Goal: Communication & Community: Connect with others

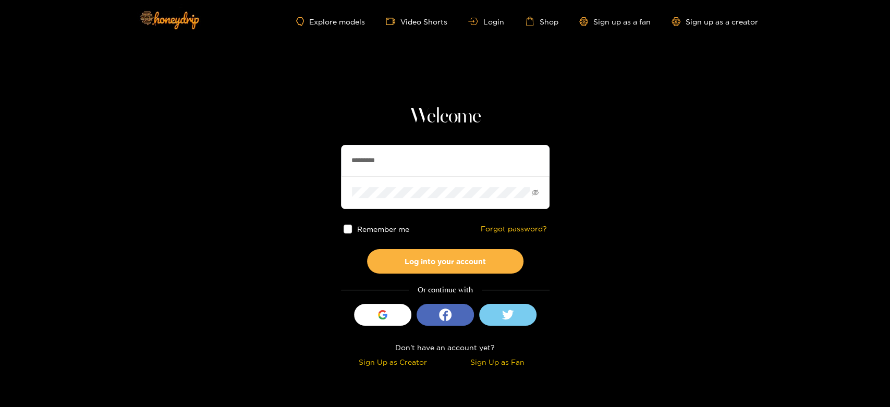
drag, startPoint x: 403, startPoint y: 159, endPoint x: 306, endPoint y: 172, distance: 98.3
click at [306, 172] on section "Welcome ********* Remember me Forgot password? Log into your account Or continu…" at bounding box center [445, 185] width 890 height 371
paste input "*"
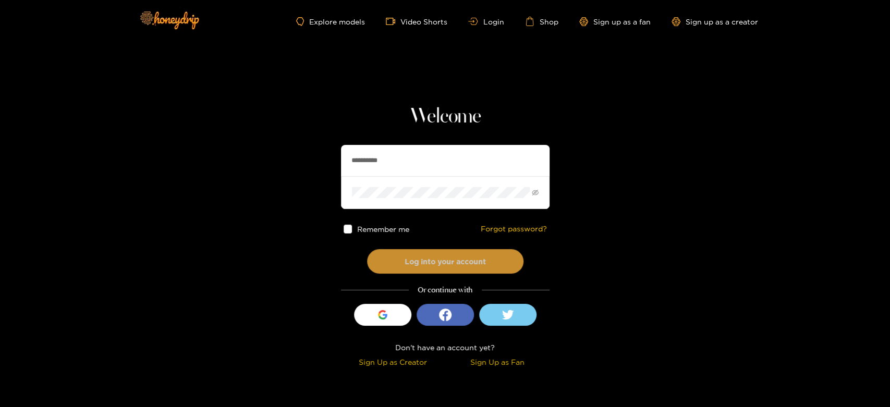
type input "**********"
click at [438, 250] on button "Log into your account" at bounding box center [445, 261] width 156 height 25
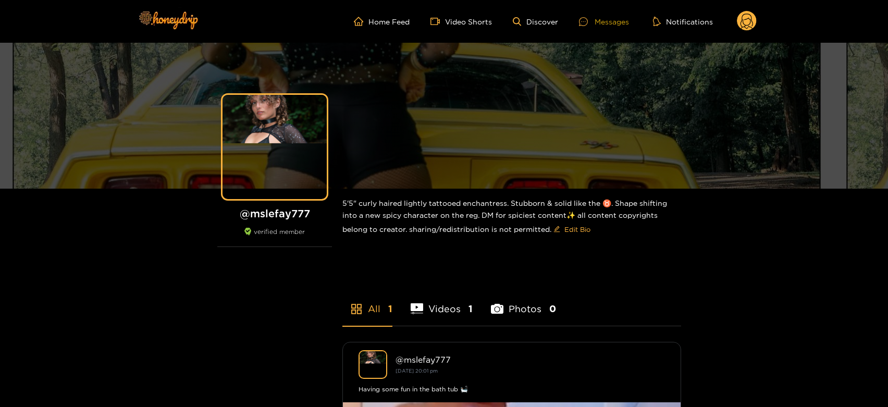
click at [593, 18] on div at bounding box center [587, 21] width 16 height 9
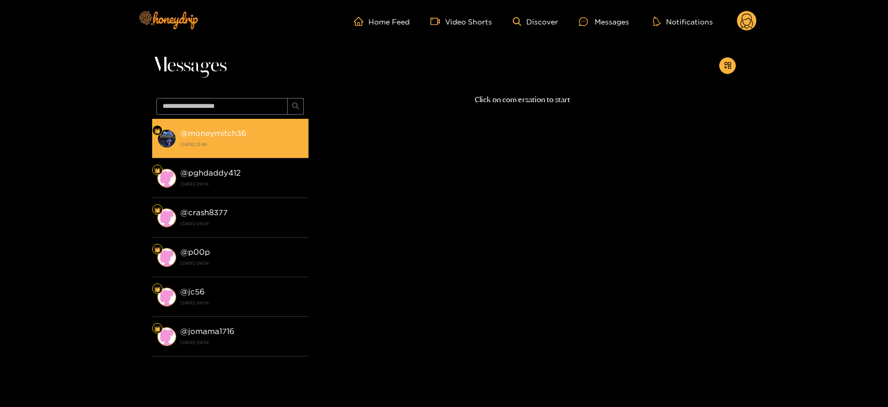
click at [234, 143] on strong "[DATE] 15:48" at bounding box center [241, 144] width 123 height 9
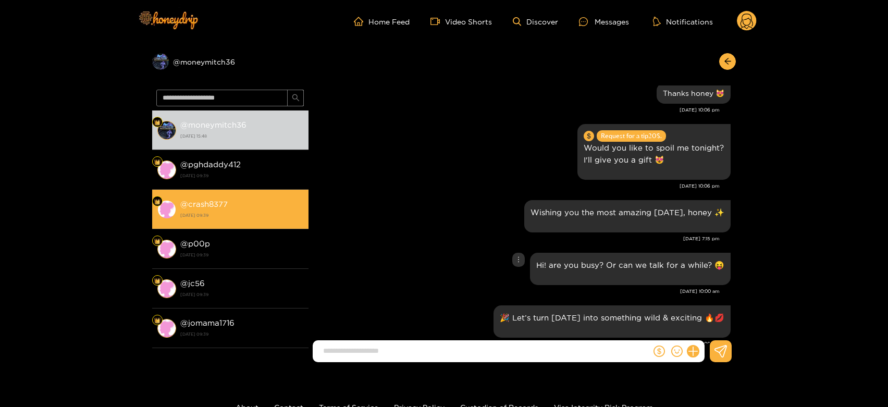
scroll to position [746, 0]
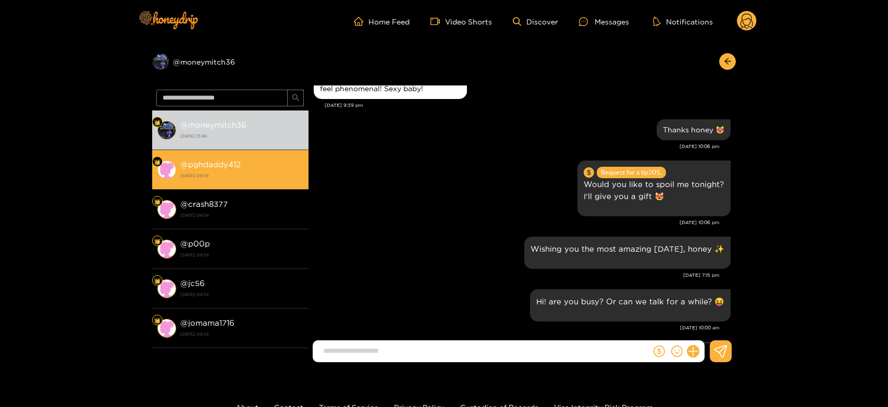
click at [260, 172] on strong "19 August 2025 09:39" at bounding box center [241, 175] width 123 height 9
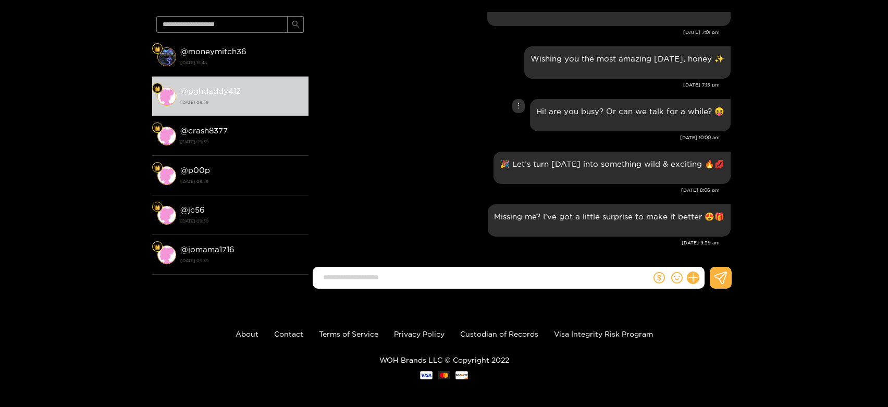
scroll to position [77, 0]
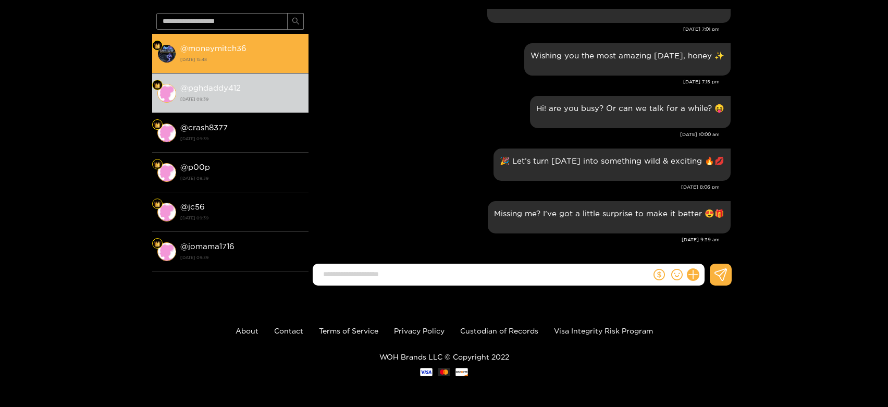
click at [253, 62] on strong "19 August 2025 15:48" at bounding box center [241, 59] width 123 height 9
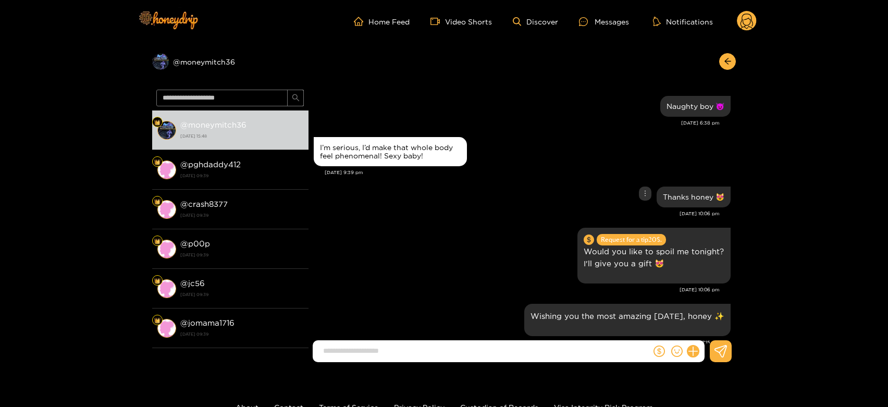
scroll to position [746, 0]
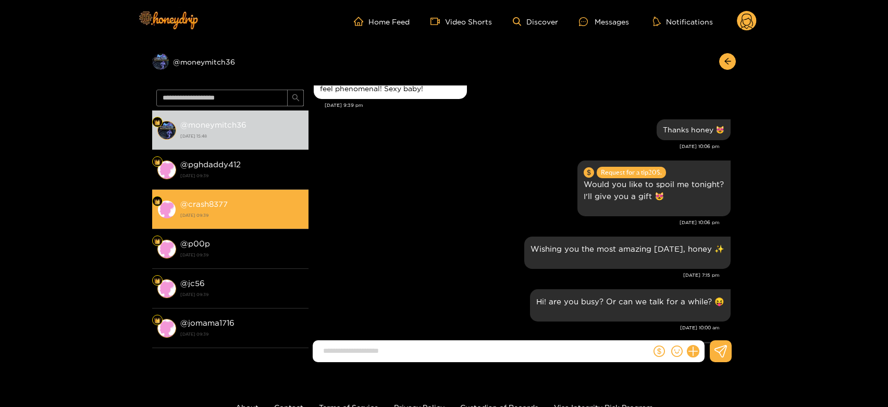
click at [237, 199] on div "@ crash8377 19 August 2025 09:39" at bounding box center [241, 209] width 123 height 23
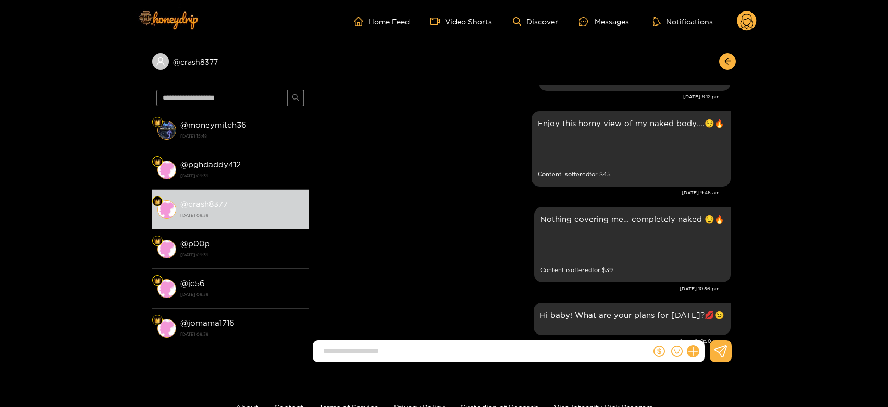
scroll to position [1339, 0]
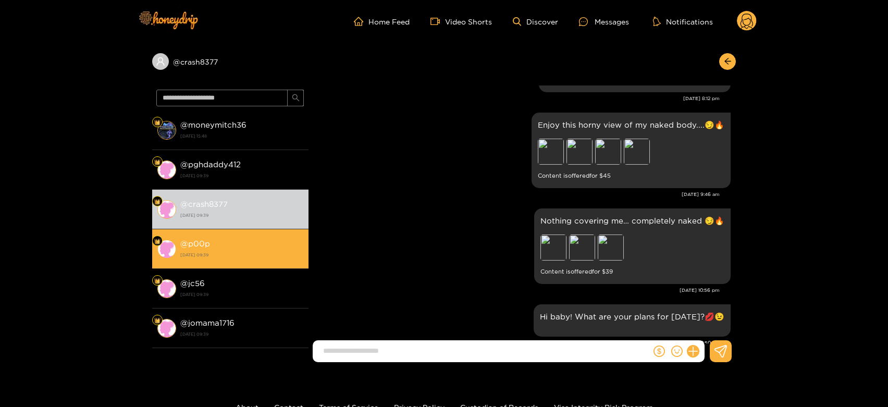
click at [211, 249] on div "@ p00p 19 August 2025 09:39" at bounding box center [241, 248] width 123 height 23
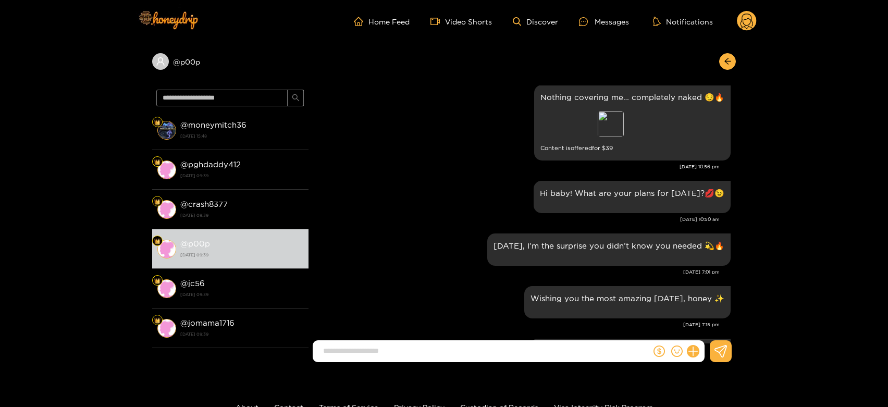
scroll to position [1397, 0]
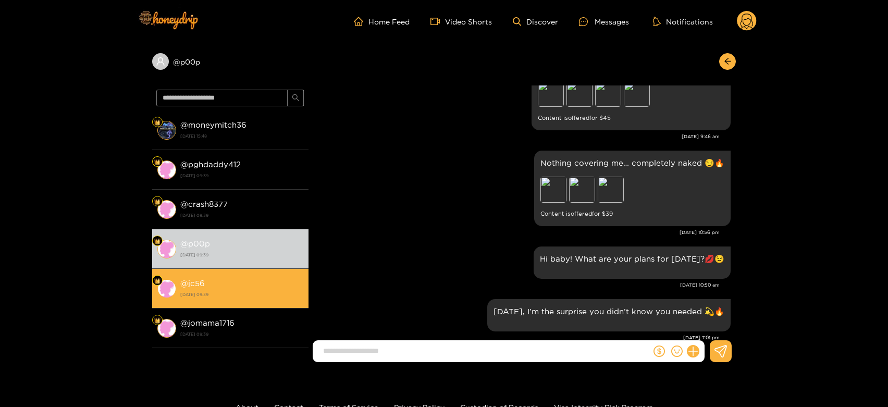
click at [259, 295] on strong "19 August 2025 09:39" at bounding box center [241, 294] width 123 height 9
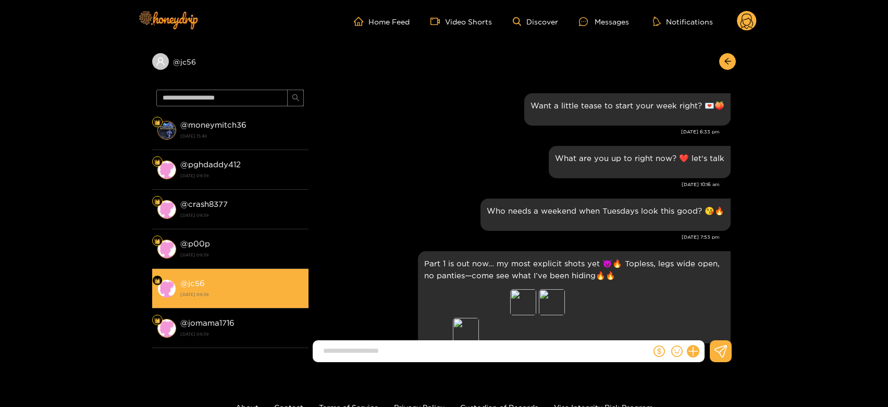
scroll to position [1629, 0]
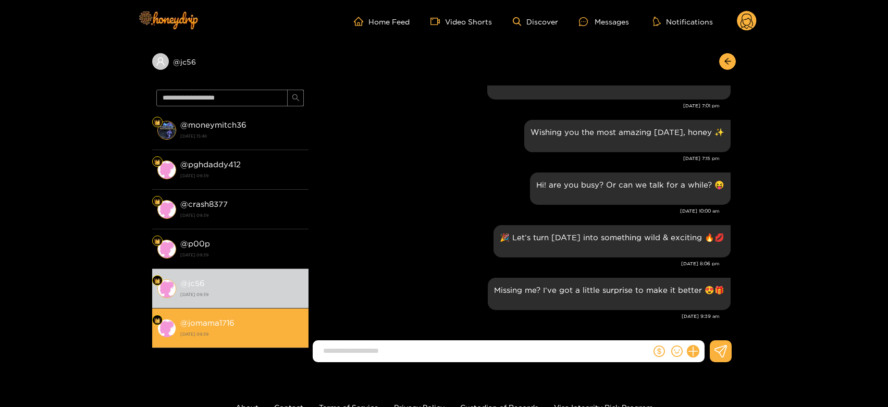
click at [265, 312] on li "@ jomama1716 19 August 2025 09:39" at bounding box center [230, 329] width 156 height 40
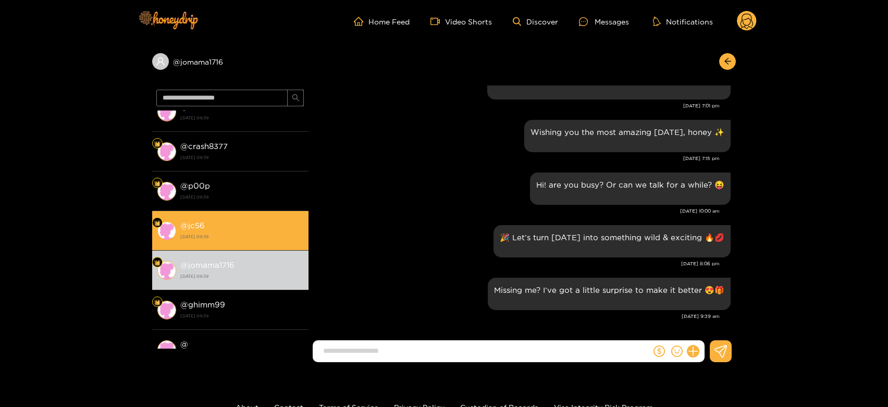
scroll to position [174, 0]
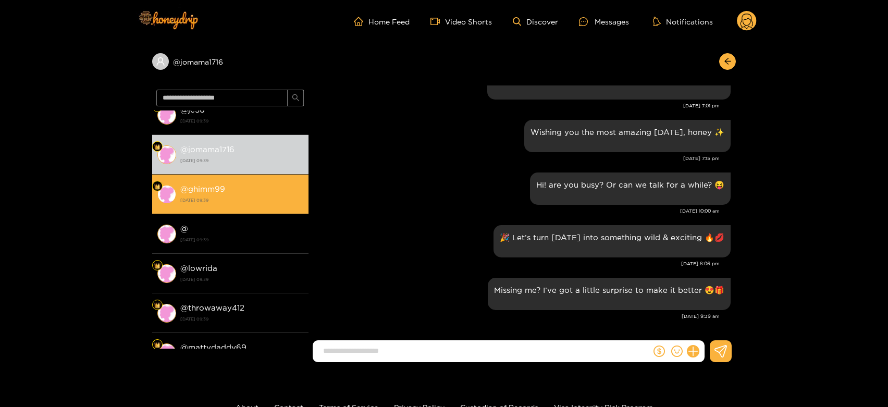
click at [275, 188] on div "@ ghimm99 19 August 2025 09:39" at bounding box center [241, 193] width 123 height 23
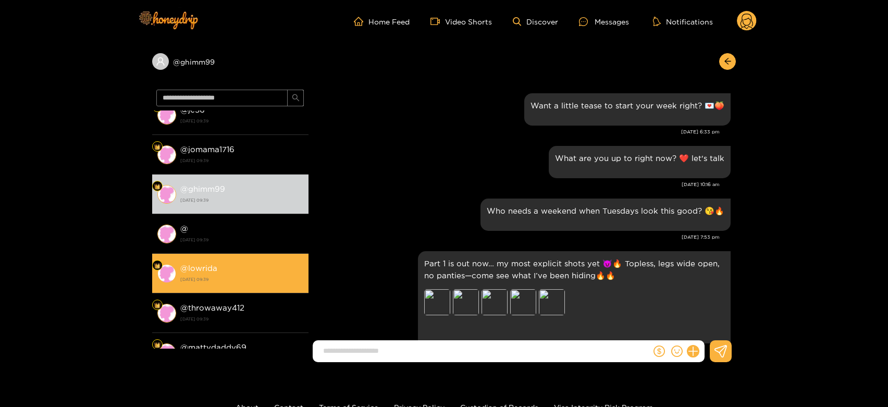
scroll to position [1629, 0]
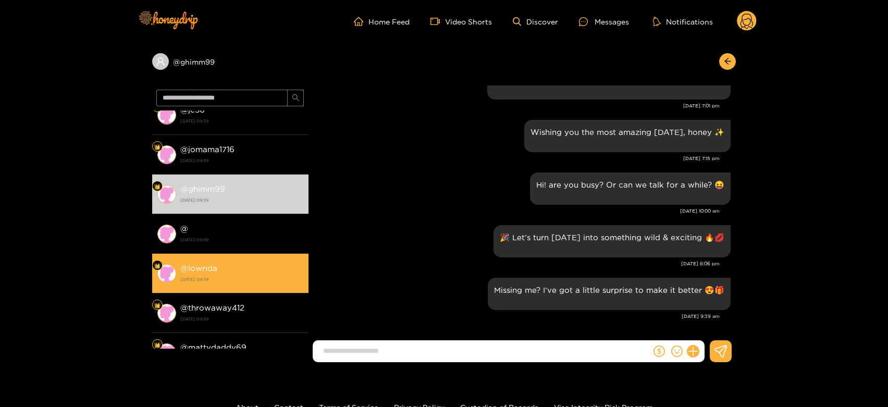
click at [283, 276] on strong "19 August 2025 09:39" at bounding box center [241, 279] width 123 height 9
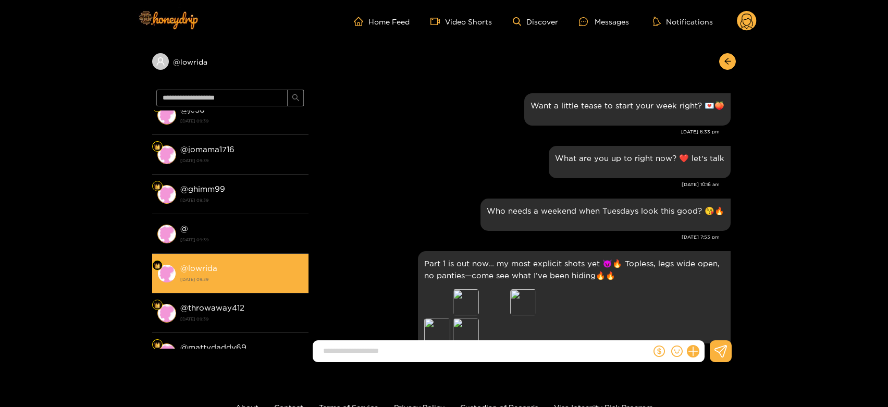
scroll to position [1629, 0]
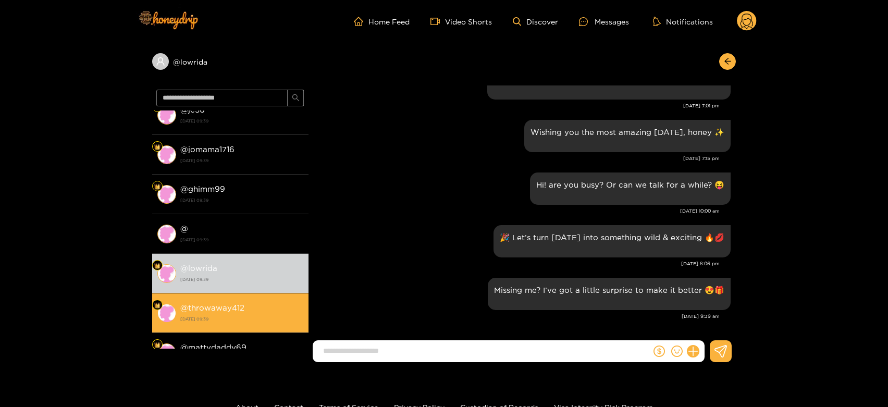
click at [272, 303] on div "@ throwaway412 19 August 2025 09:39" at bounding box center [241, 312] width 123 height 23
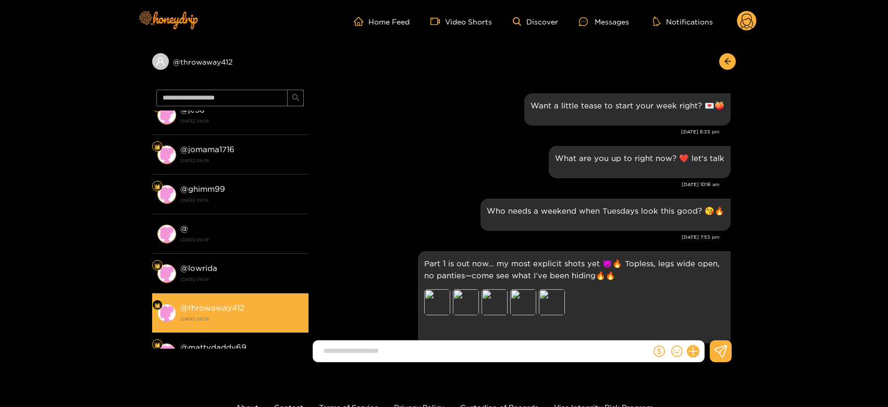
scroll to position [1629, 0]
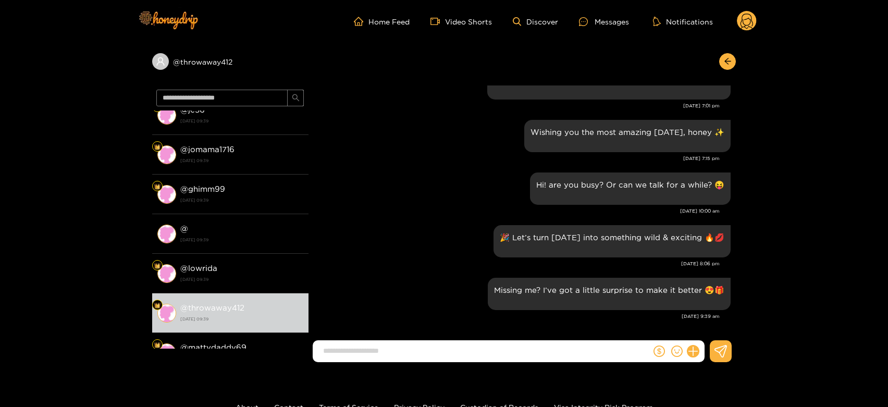
click at [753, 20] on circle at bounding box center [747, 21] width 20 height 20
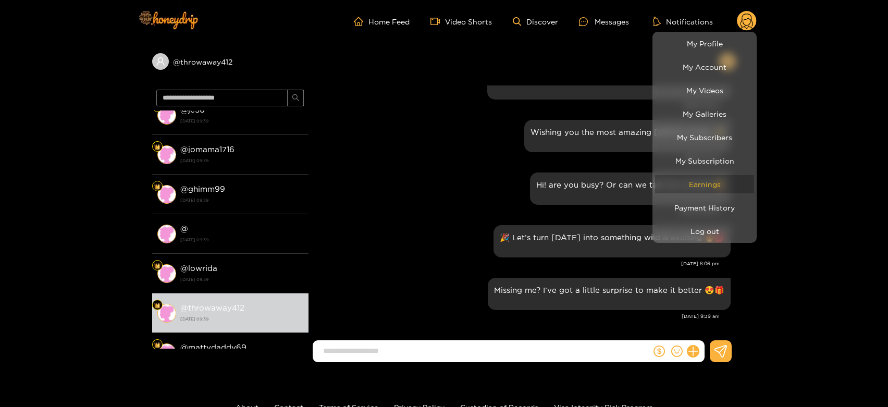
click at [707, 184] on link "Earnings" at bounding box center [704, 184] width 99 height 18
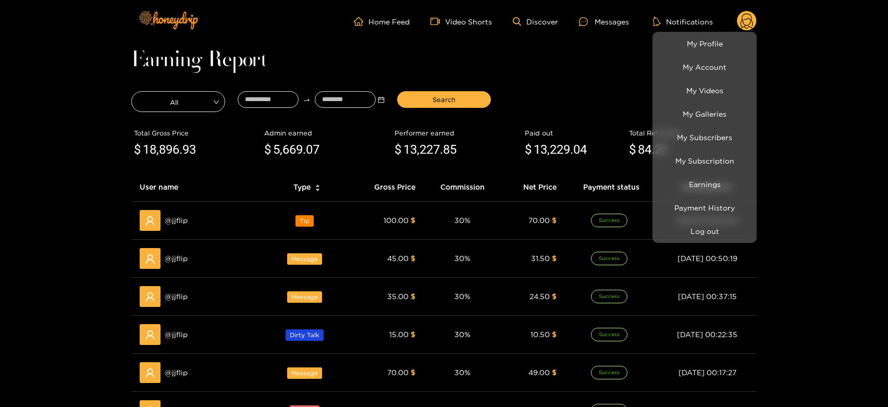
click at [181, 219] on div at bounding box center [444, 203] width 888 height 407
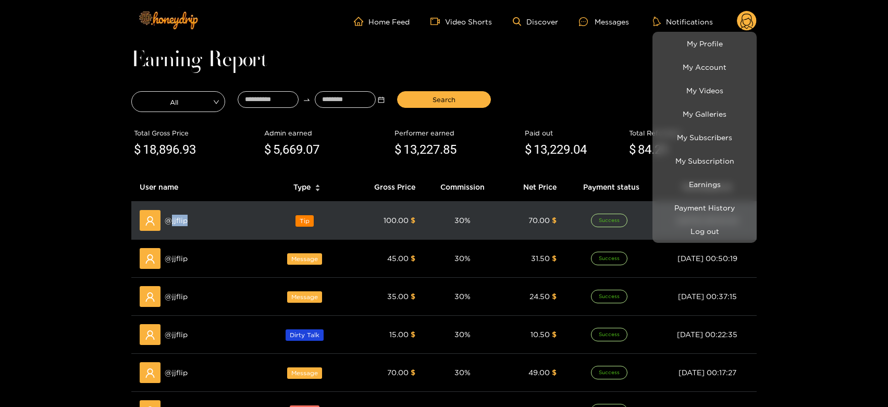
click at [181, 219] on span "@ jjflip" at bounding box center [176, 220] width 23 height 11
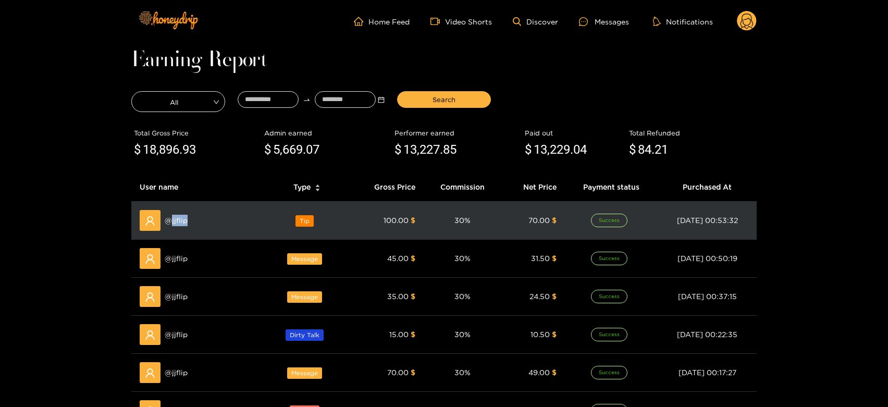
copy span "jjflip"
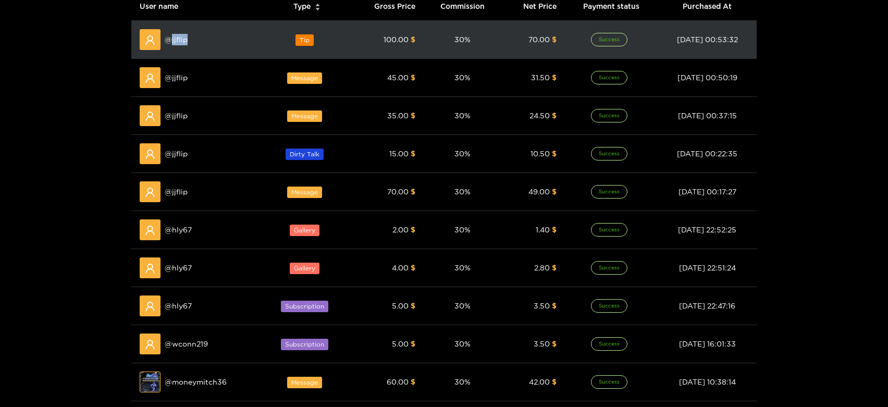
scroll to position [231, 0]
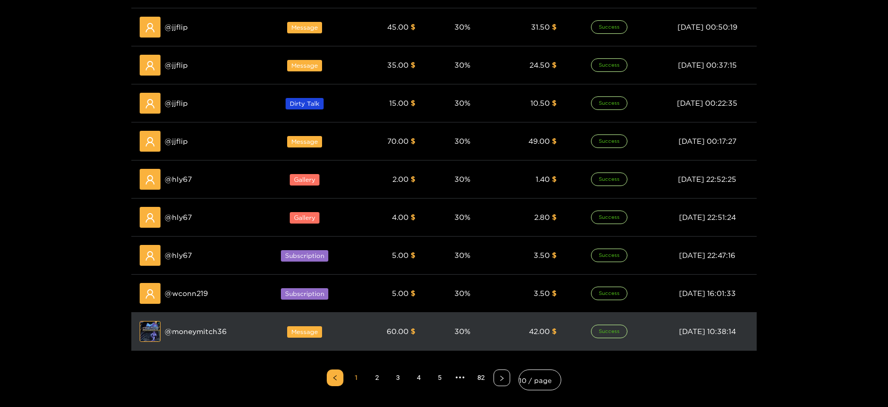
click at [176, 338] on div "Preview @ moneymitch36" at bounding box center [197, 331] width 115 height 21
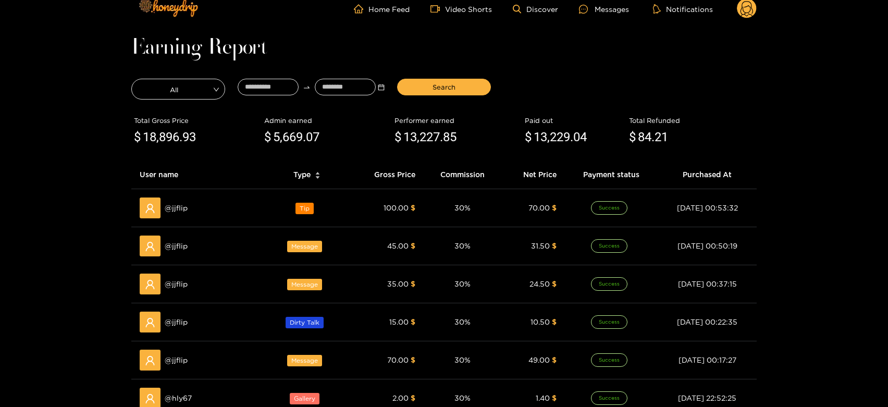
scroll to position [0, 0]
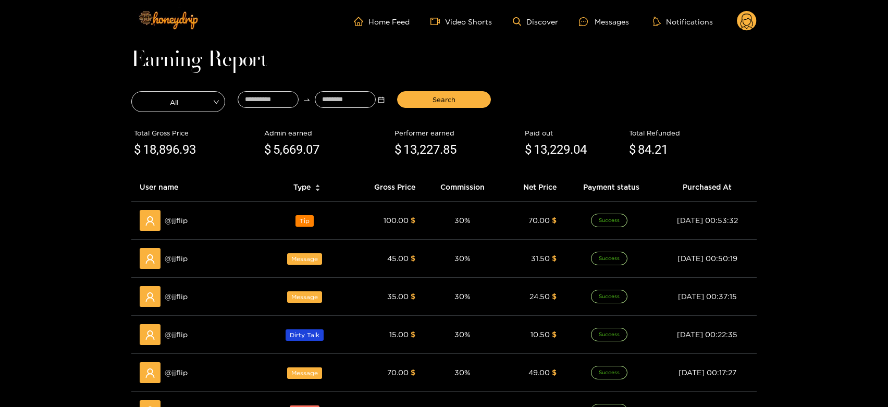
drag, startPoint x: 606, startPoint y: 21, endPoint x: 519, endPoint y: 41, distance: 89.3
click at [604, 21] on div "Messages" at bounding box center [604, 22] width 50 height 12
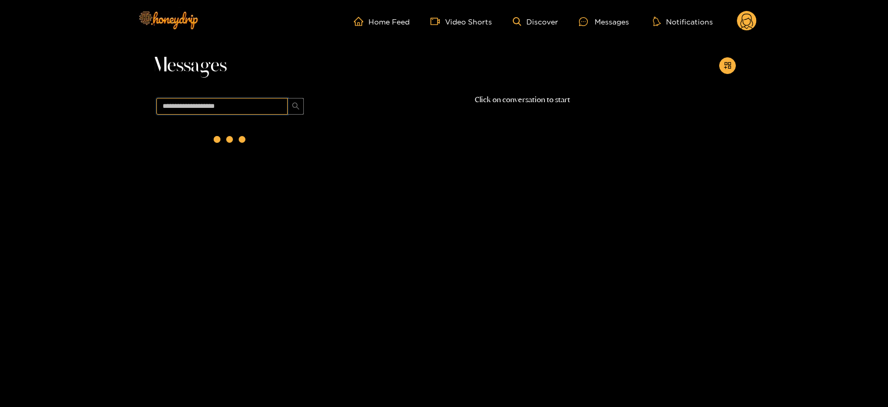
click at [269, 109] on input "text" at bounding box center [221, 106] width 131 height 17
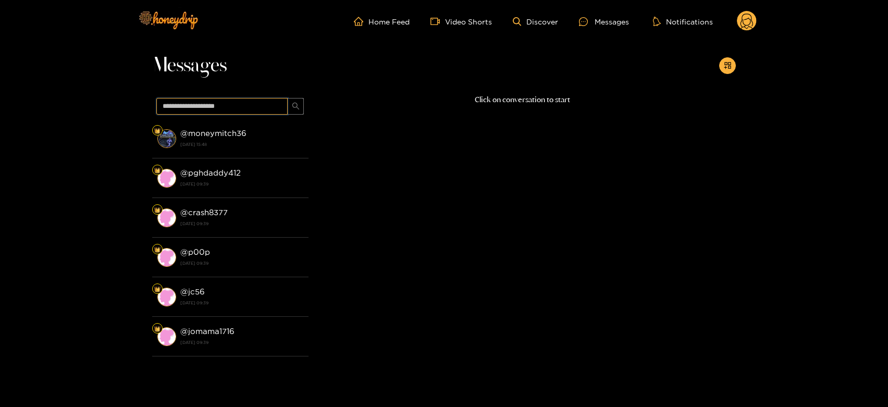
paste input "******"
type input "******"
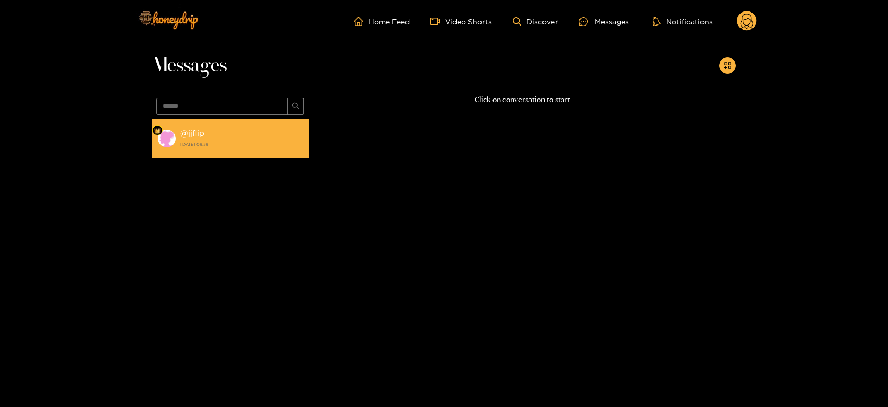
click at [266, 132] on div "@ jjflip 19 August 2025 09:39" at bounding box center [241, 138] width 123 height 23
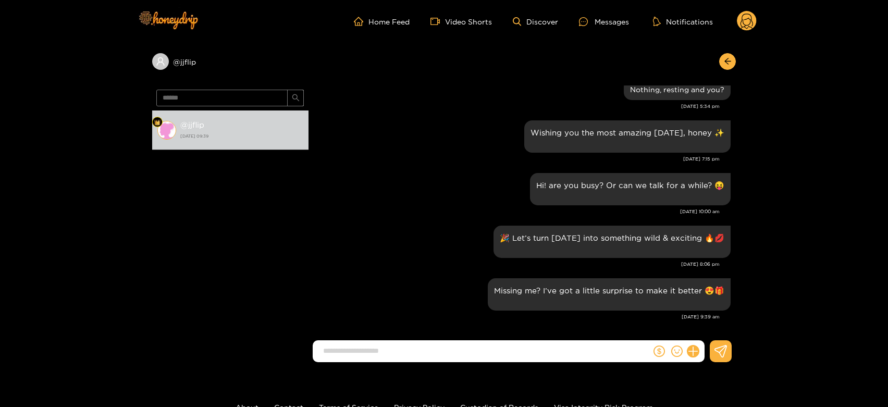
click at [736, 9] on div "Home Feed Video Shorts Discover Messages Notifications 0" at bounding box center [444, 21] width 626 height 43
click at [742, 18] on circle at bounding box center [747, 21] width 20 height 20
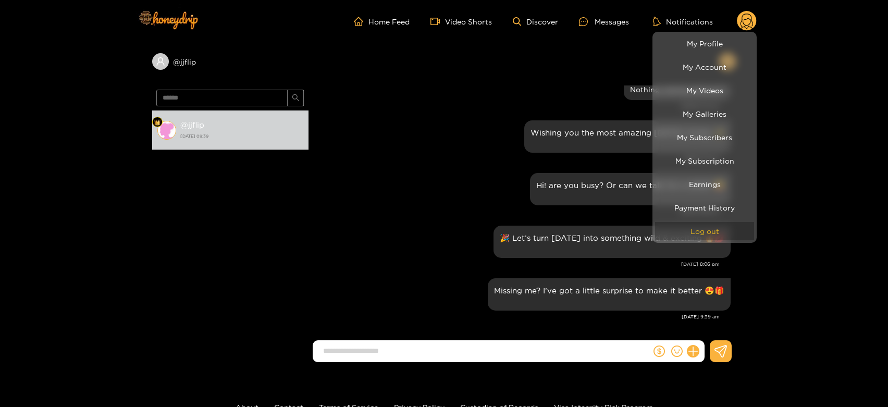
click at [692, 224] on button "Log out" at bounding box center [704, 231] width 99 height 18
